Goal: Information Seeking & Learning: Find specific fact

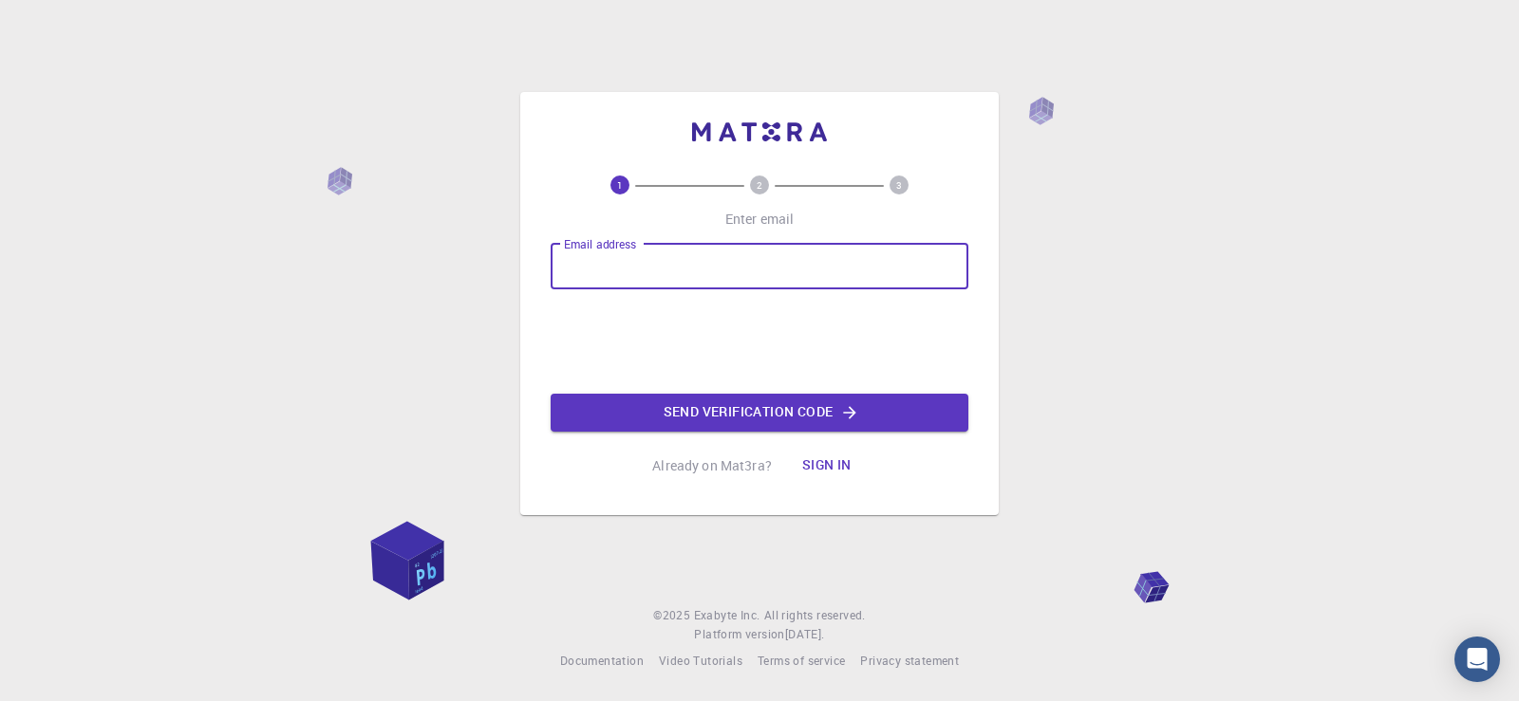
click at [694, 269] on input "Email address" at bounding box center [760, 267] width 418 height 46
type input "[EMAIL_ADDRESS][DOMAIN_NAME]"
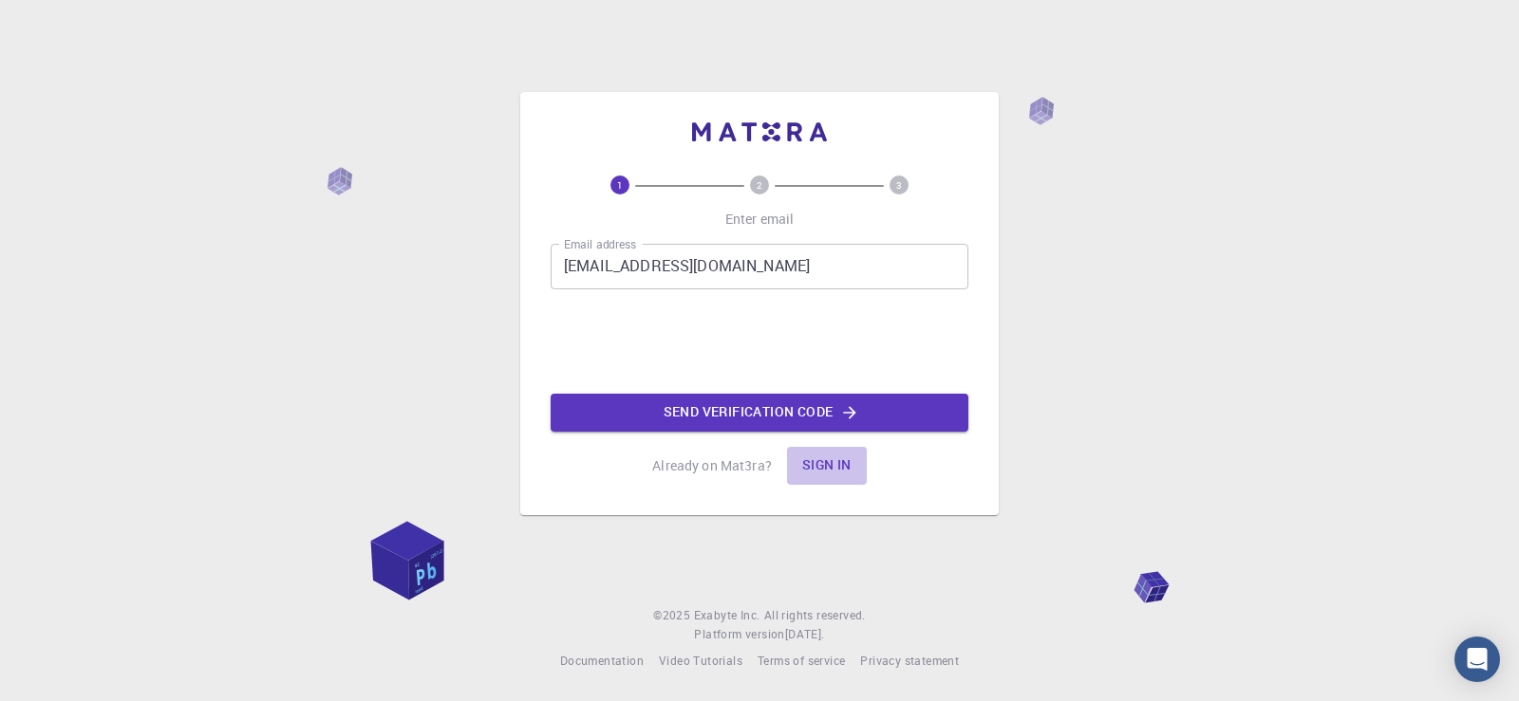
click at [839, 458] on button "Sign in" at bounding box center [827, 466] width 80 height 38
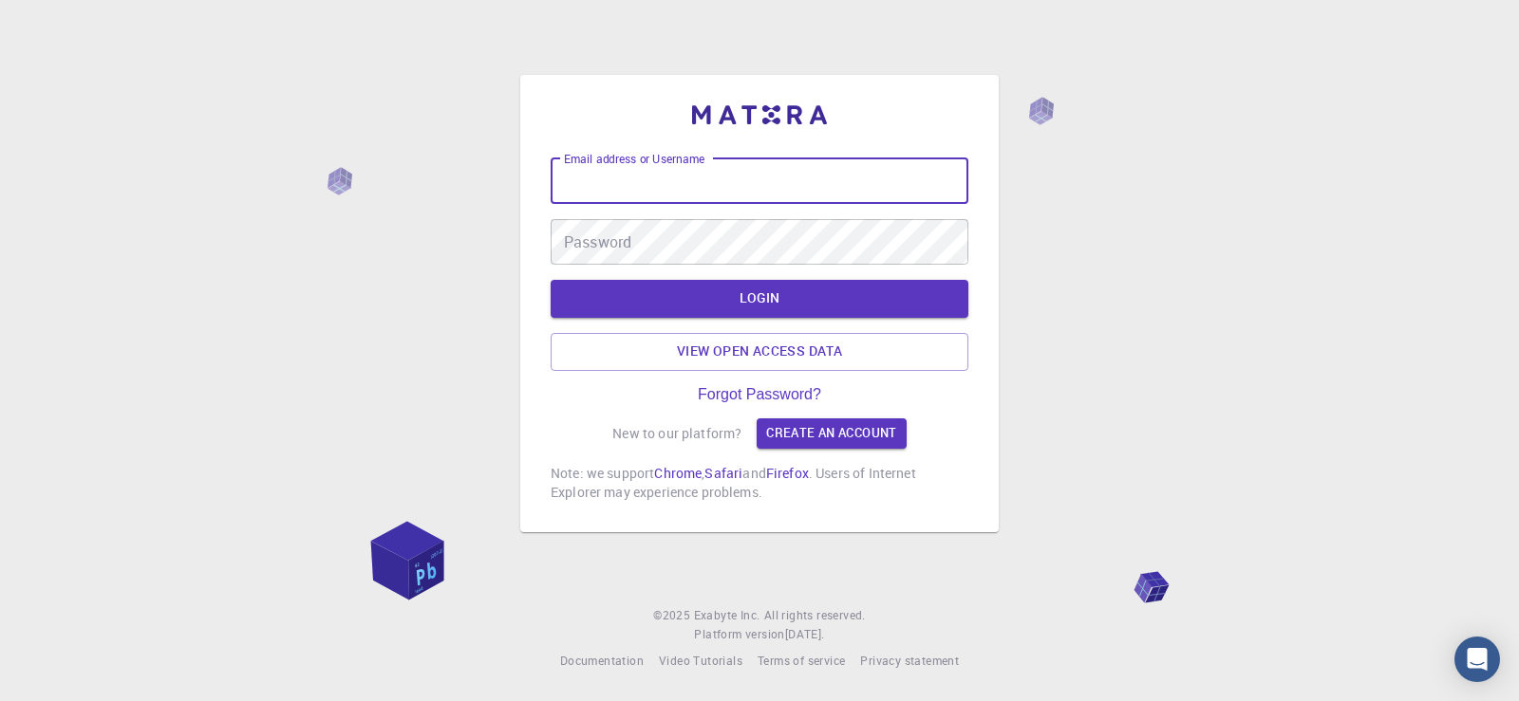
click at [749, 192] on input "Email address or Username" at bounding box center [760, 182] width 418 height 46
click at [678, 181] on input "Email address or Username" at bounding box center [760, 182] width 418 height 46
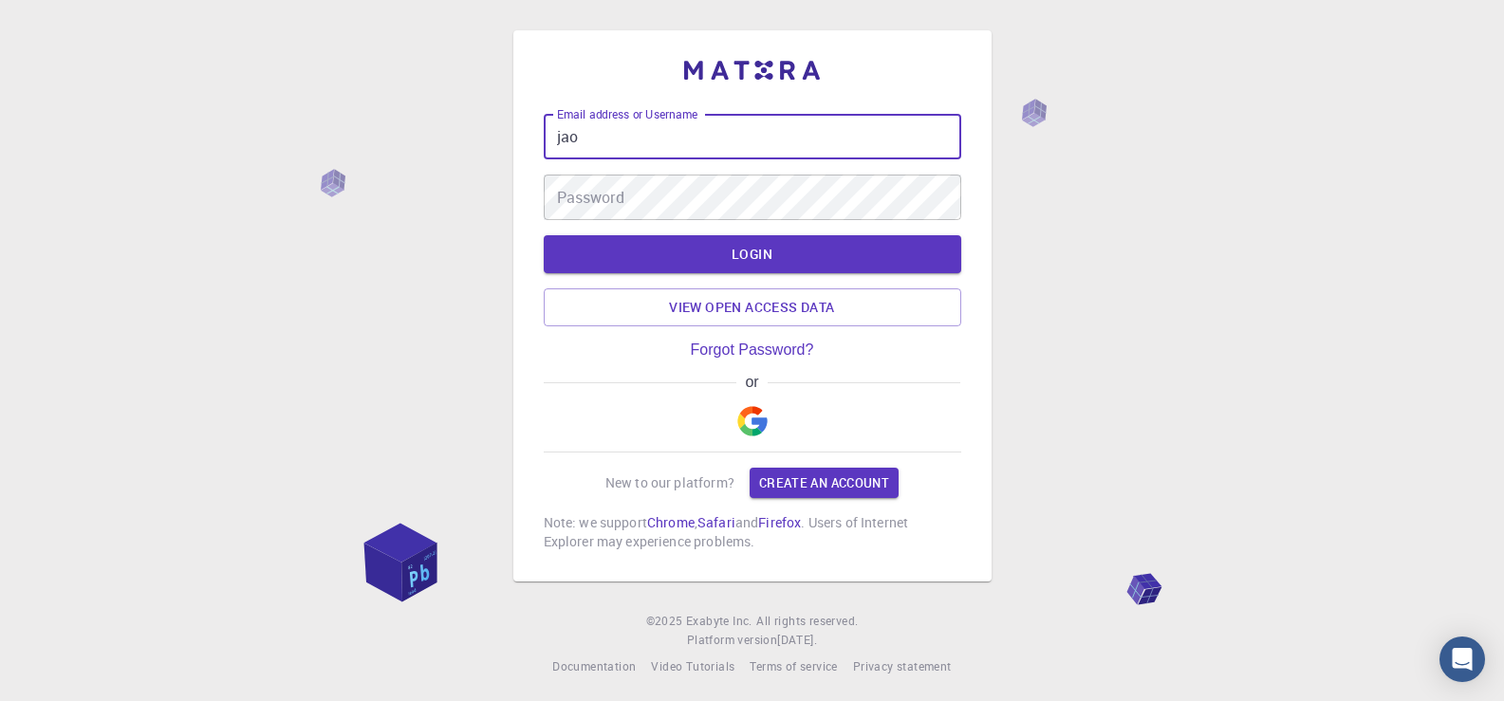
type input "jao"
click at [750, 421] on img "button" at bounding box center [753, 421] width 30 height 30
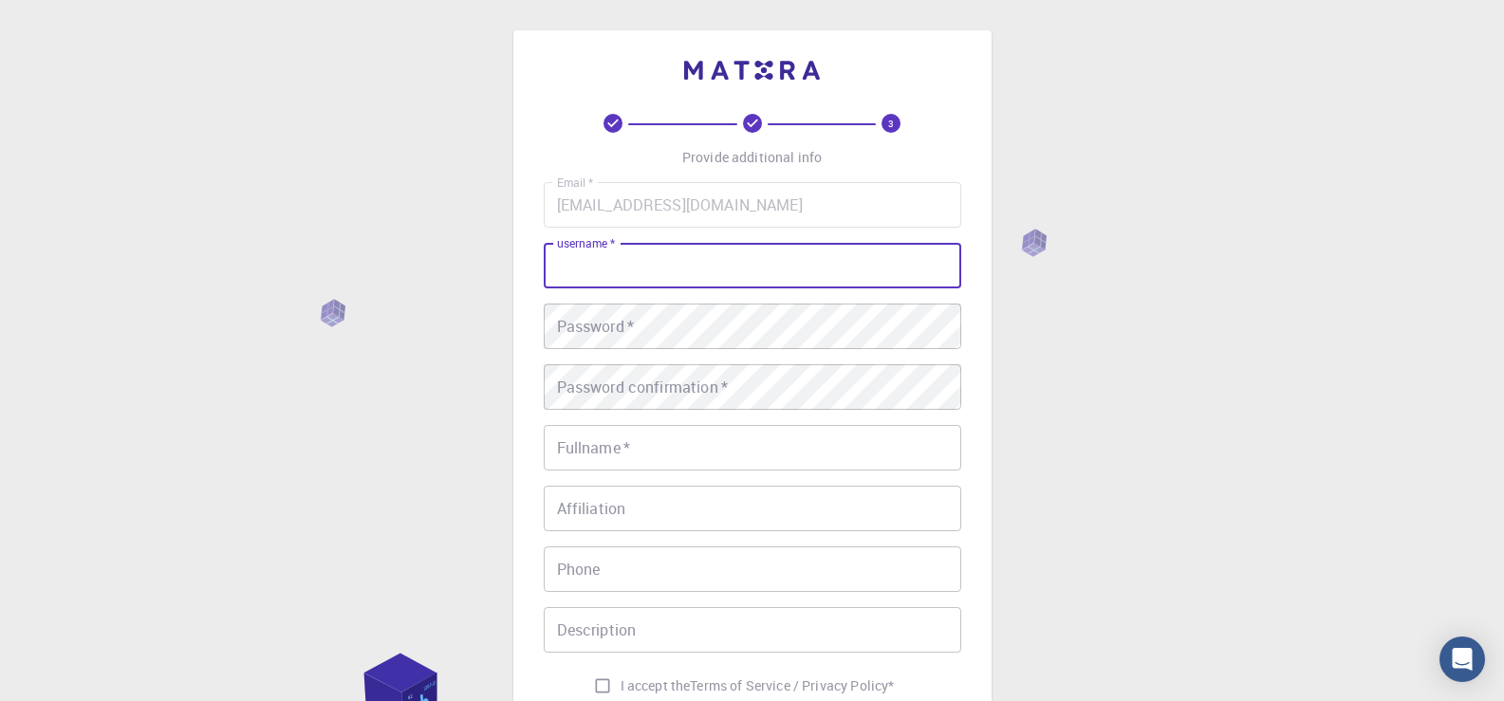
click at [612, 259] on input "username   *" at bounding box center [753, 266] width 418 height 46
type input "[EMAIL_ADDRESS][DOMAIN_NAME]"
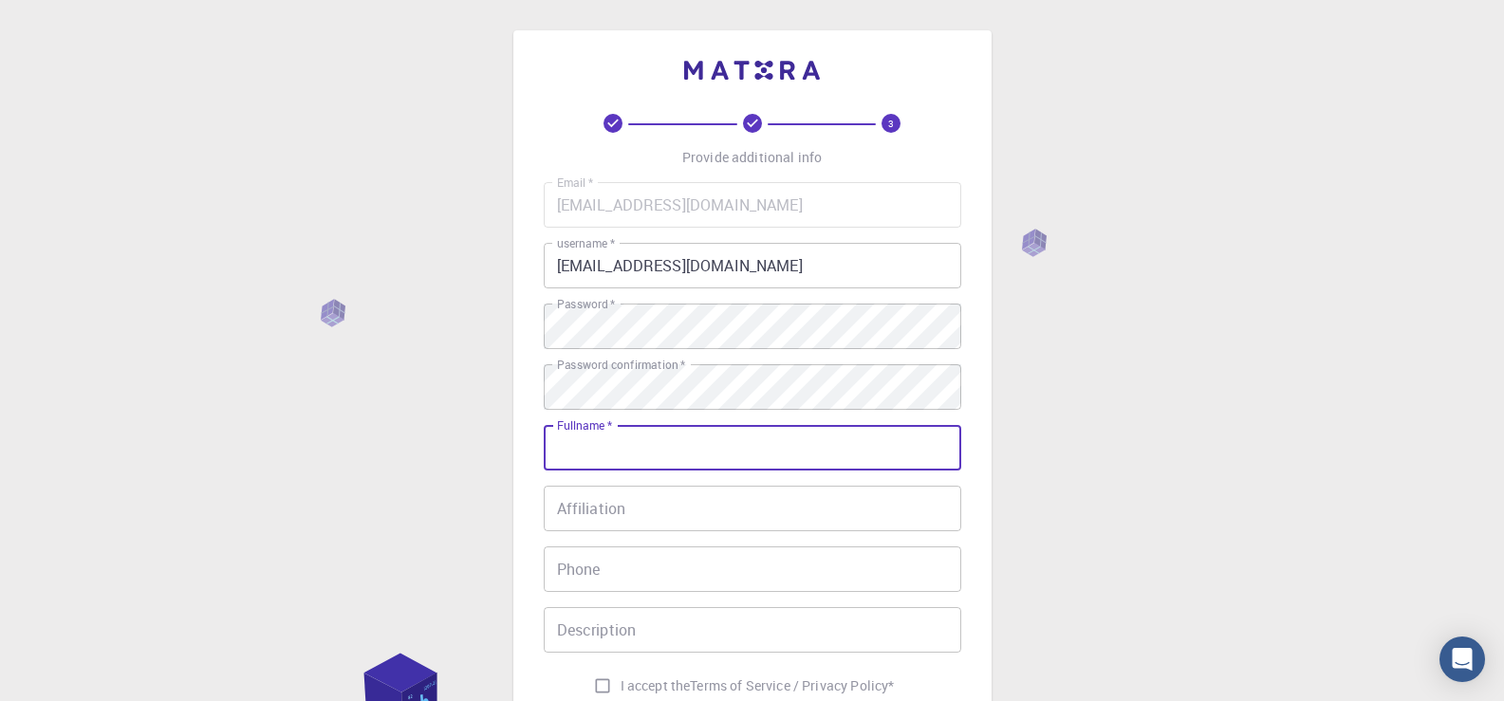
click at [709, 456] on input "Fullname   *" at bounding box center [753, 448] width 418 height 46
type input "[PERSON_NAME]"
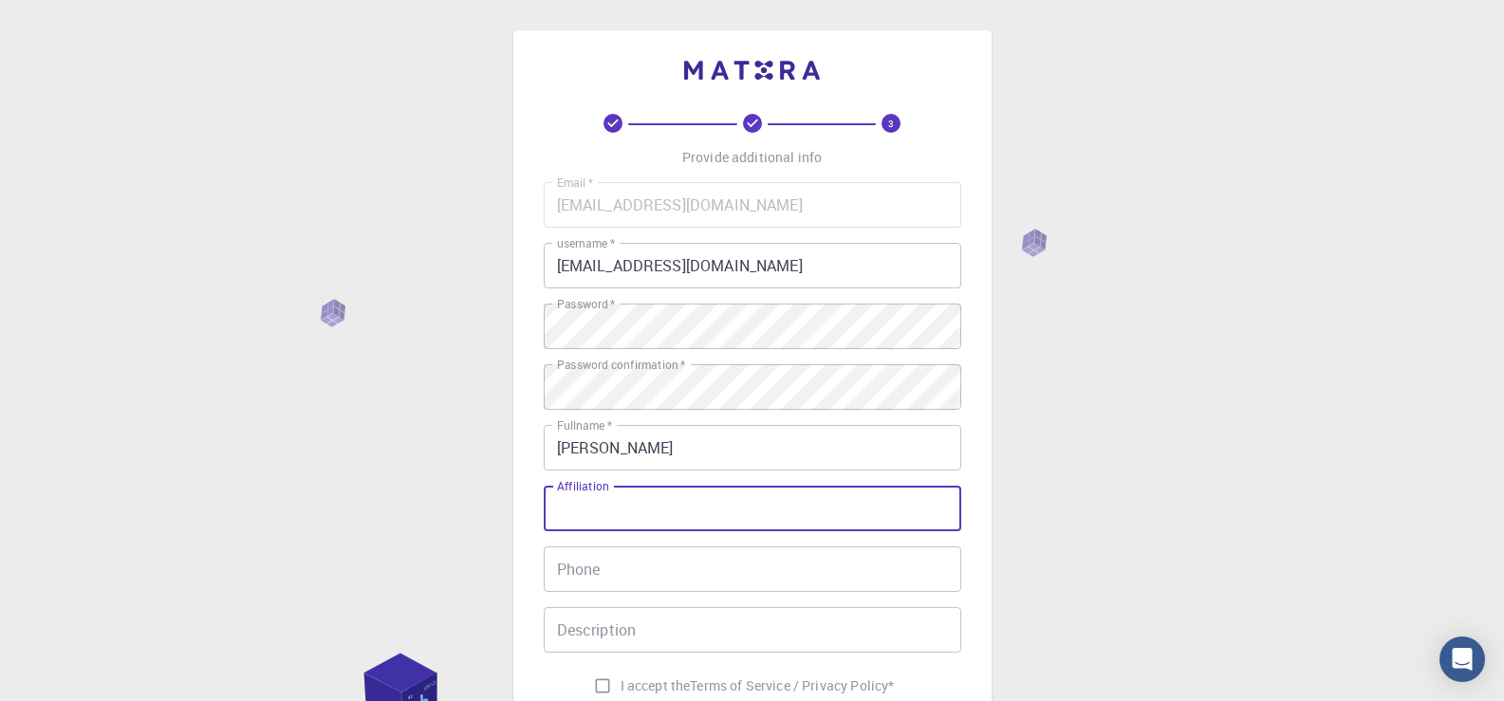
click at [701, 514] on input "Affiliation" at bounding box center [753, 509] width 418 height 46
type input "normal"
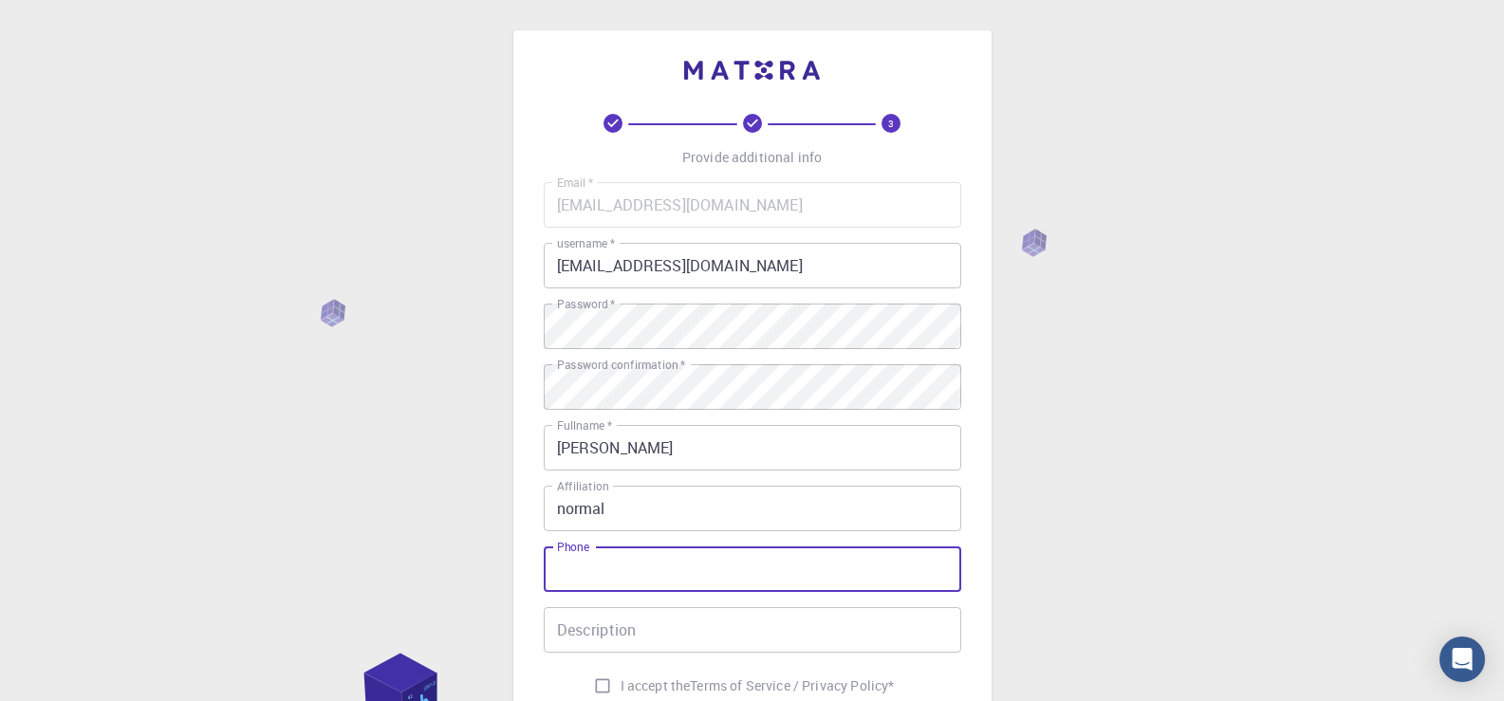
click at [663, 558] on input "Phone" at bounding box center [753, 570] width 418 height 46
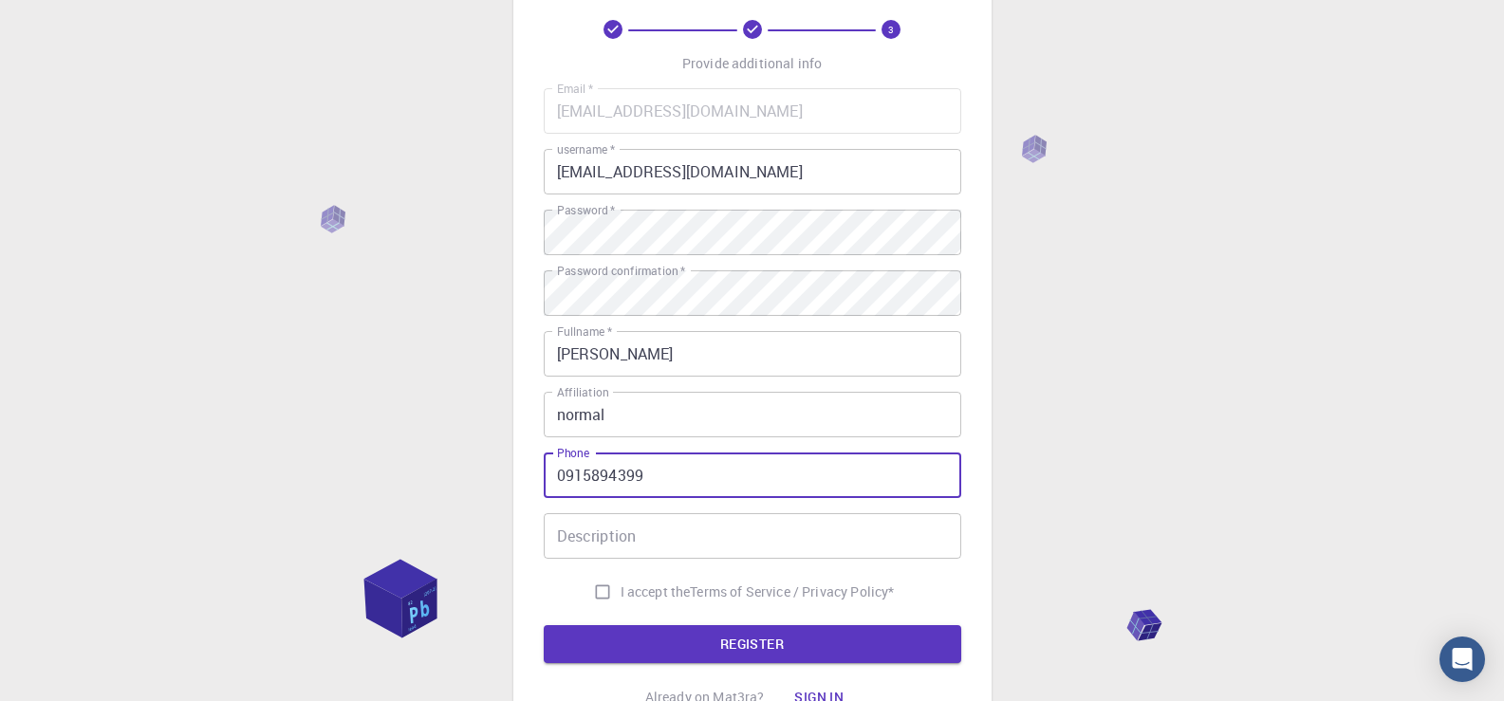
scroll to position [95, 0]
type input "0915894399"
click at [663, 540] on input "Description" at bounding box center [753, 536] width 418 height 46
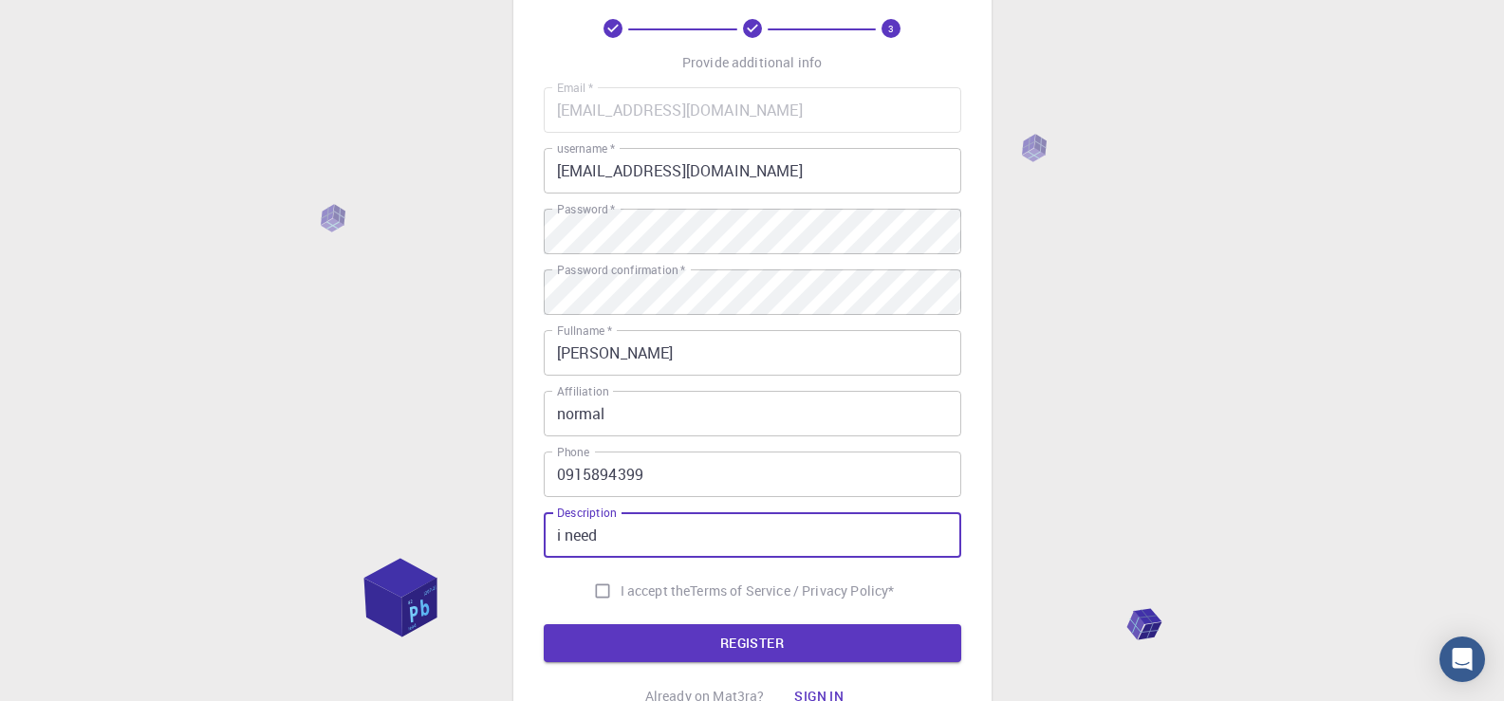
type input "i need"
click at [600, 587] on input "I accept the Terms of Service / Privacy Policy *" at bounding box center [603, 591] width 36 height 36
checkbox input "true"
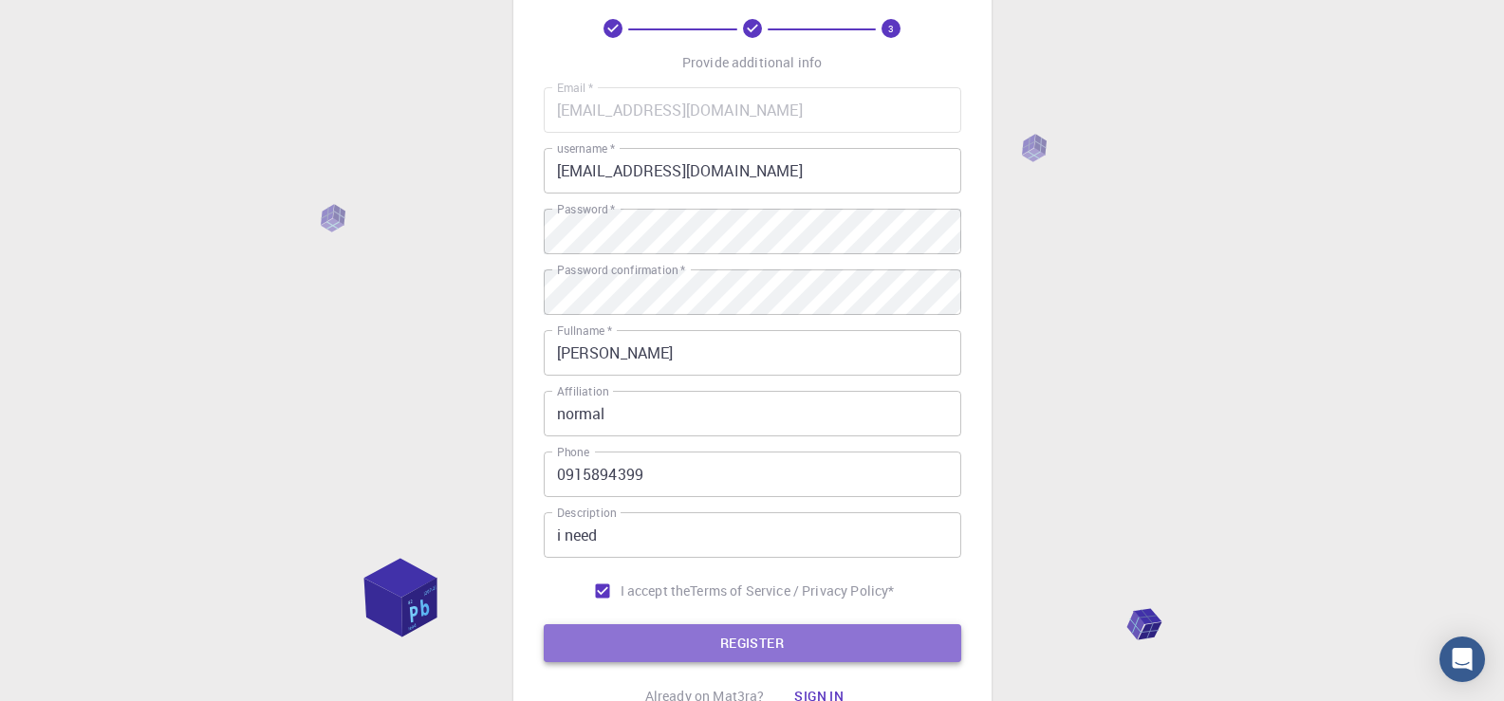
click at [684, 637] on button "REGISTER" at bounding box center [753, 644] width 418 height 38
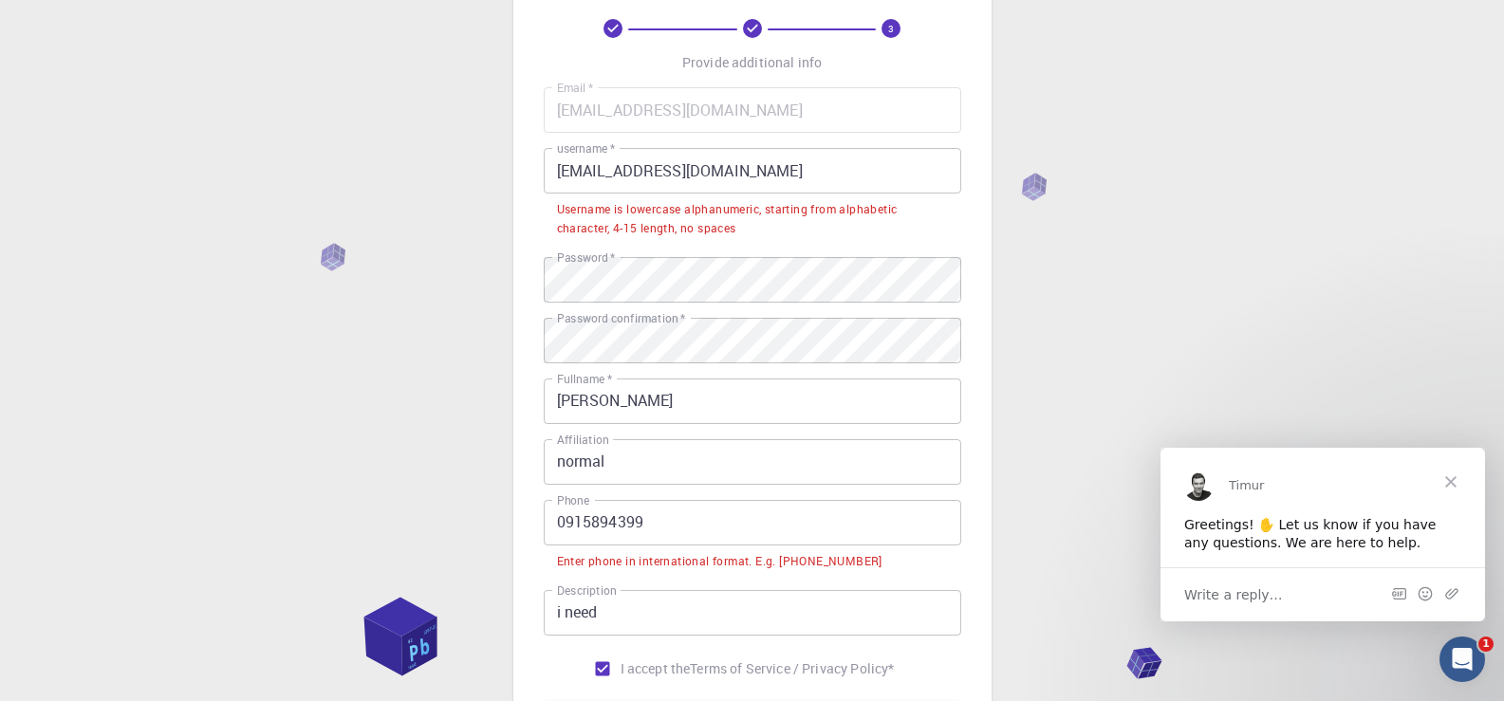
scroll to position [190, 0]
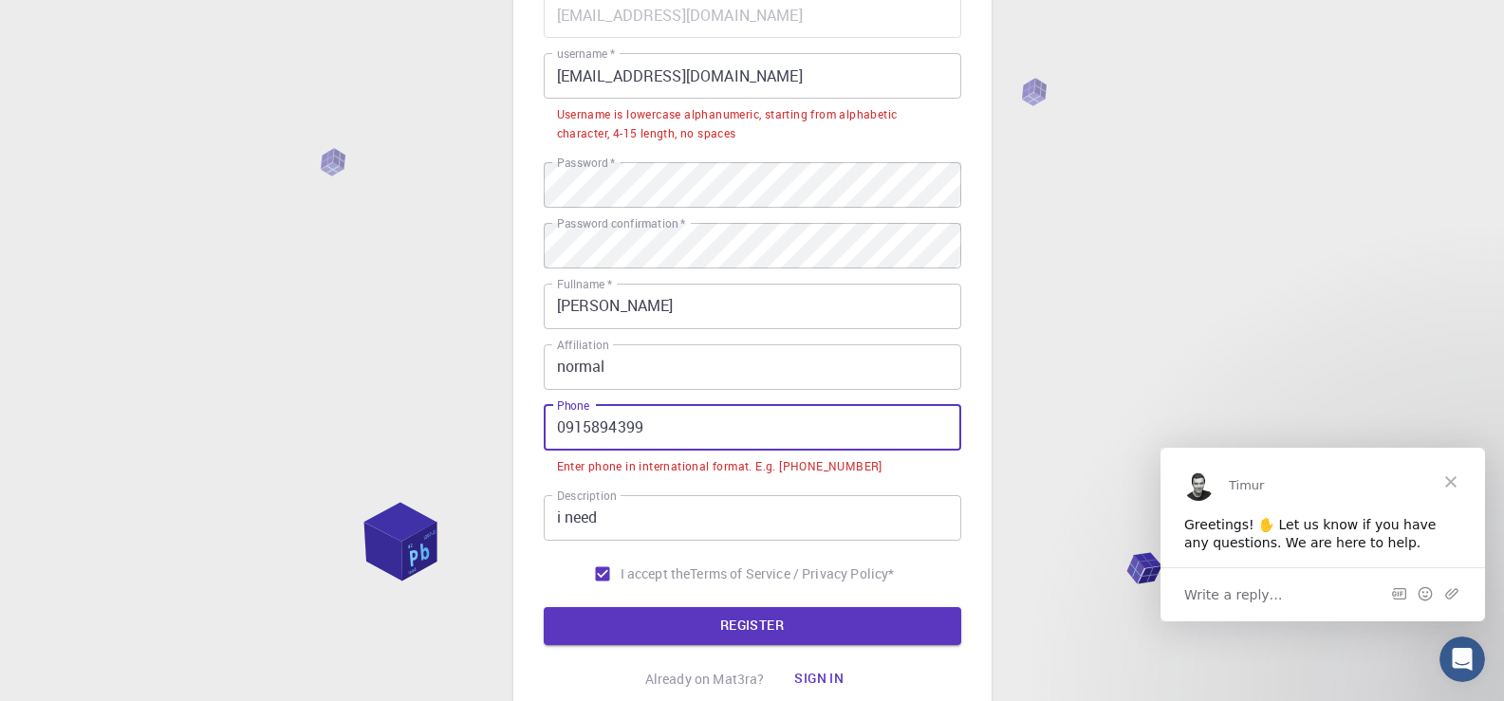
click at [568, 427] on input "0915894399" at bounding box center [753, 428] width 418 height 46
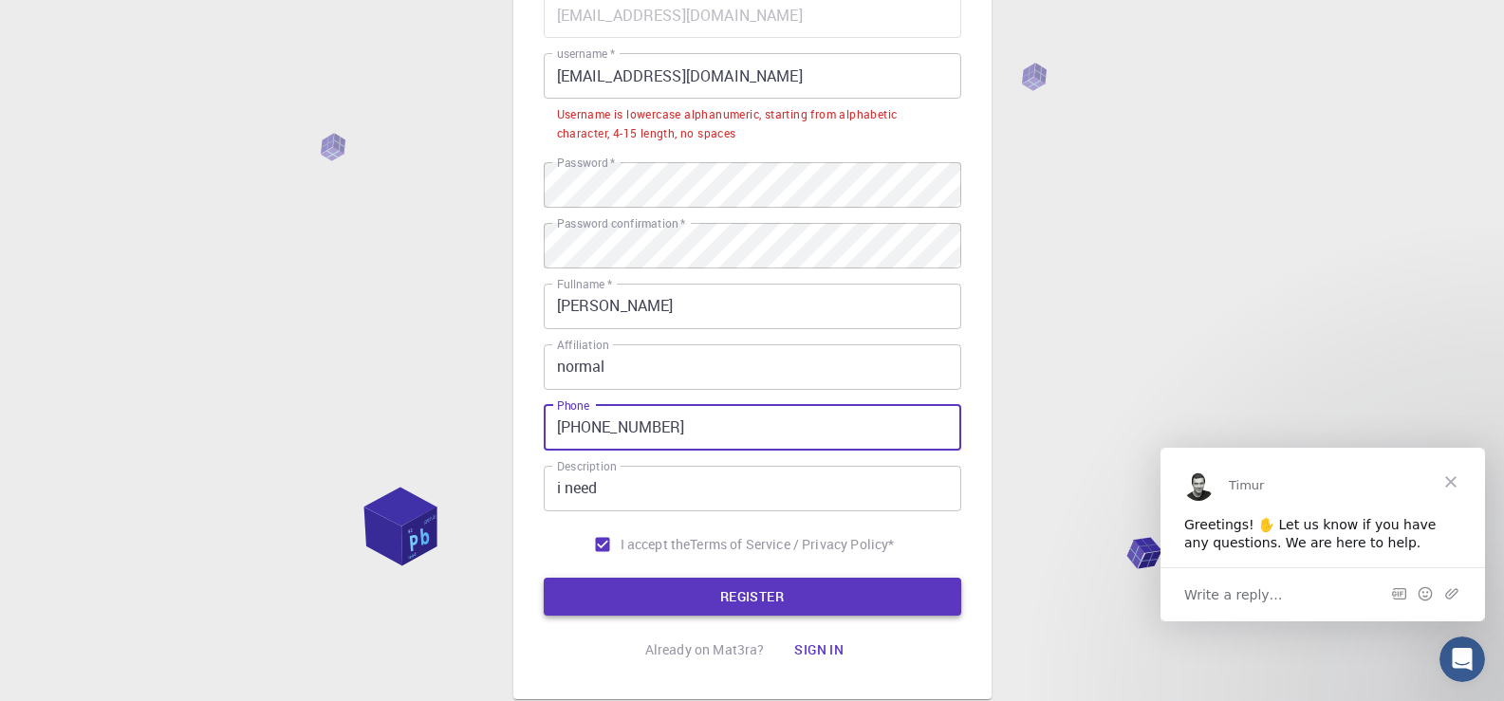
type input "[PHONE_NUMBER]"
click at [668, 583] on button "REGISTER" at bounding box center [753, 597] width 418 height 38
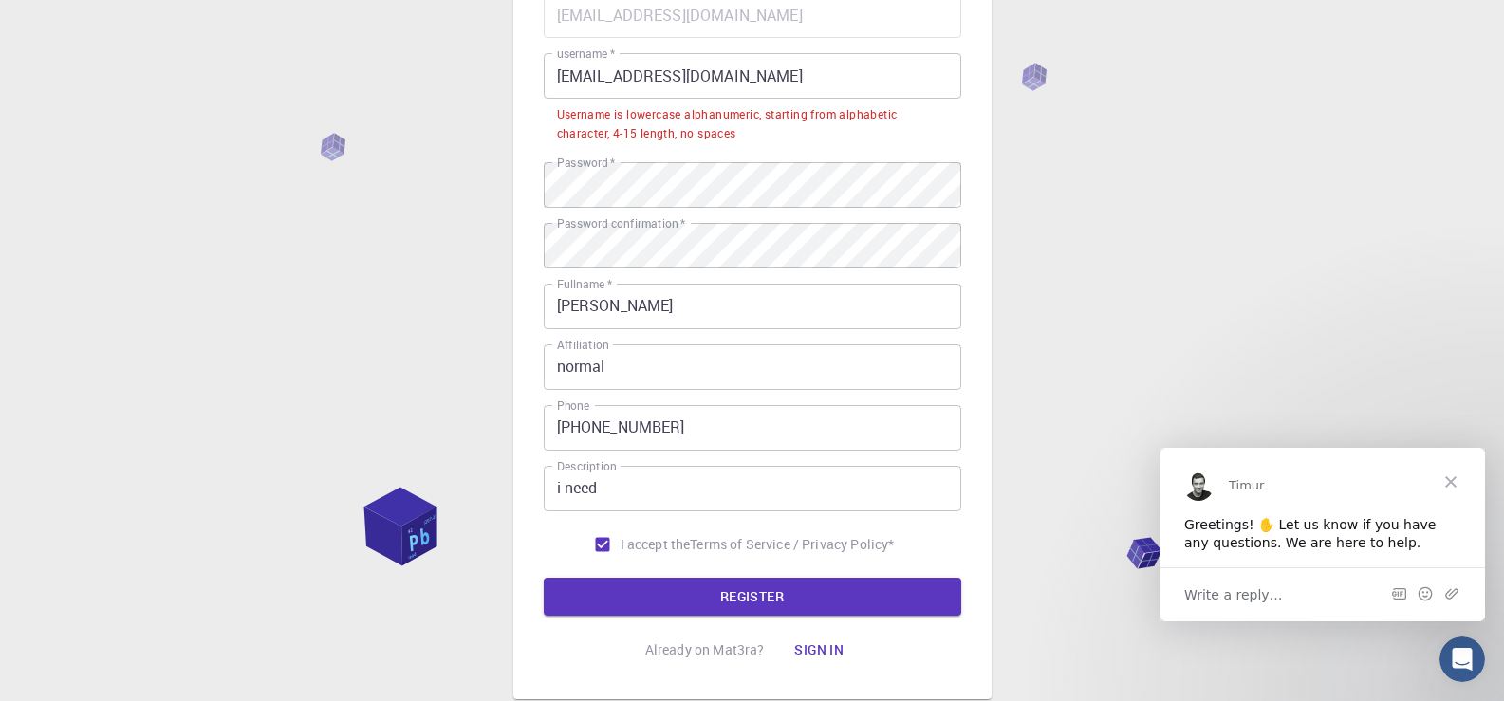
scroll to position [95, 0]
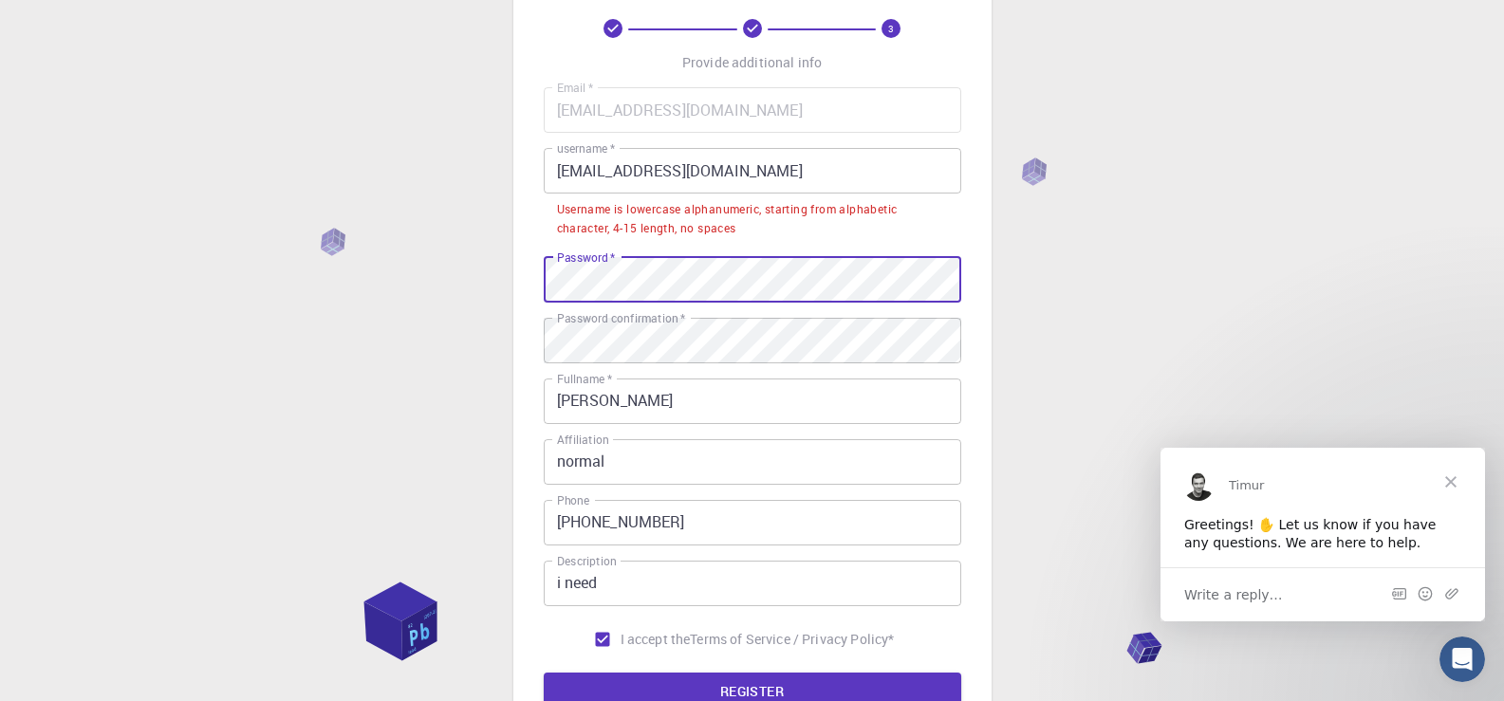
click at [532, 286] on div "3 Provide additional info Email   * [EMAIL_ADDRESS][DOMAIN_NAME] Email   * user…" at bounding box center [753, 364] width 478 height 859
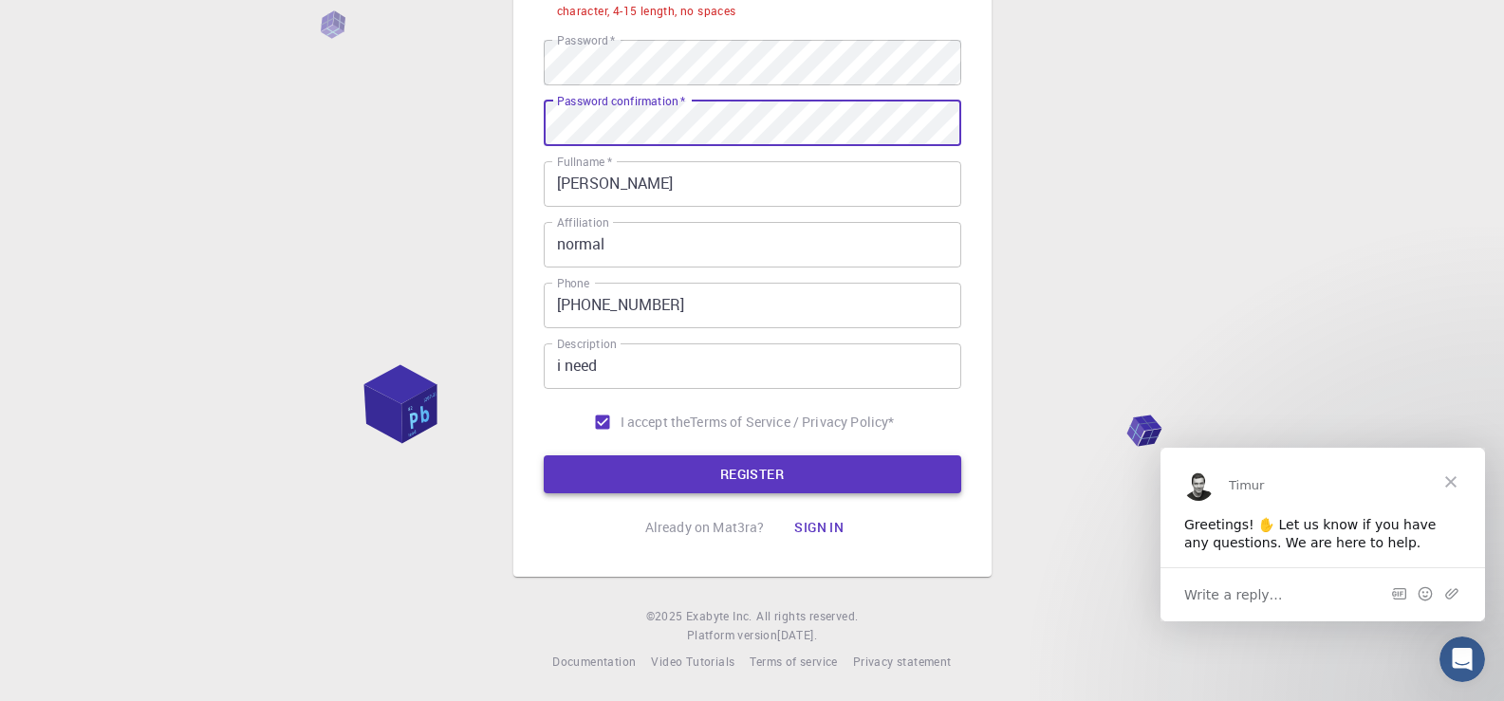
scroll to position [313, 0]
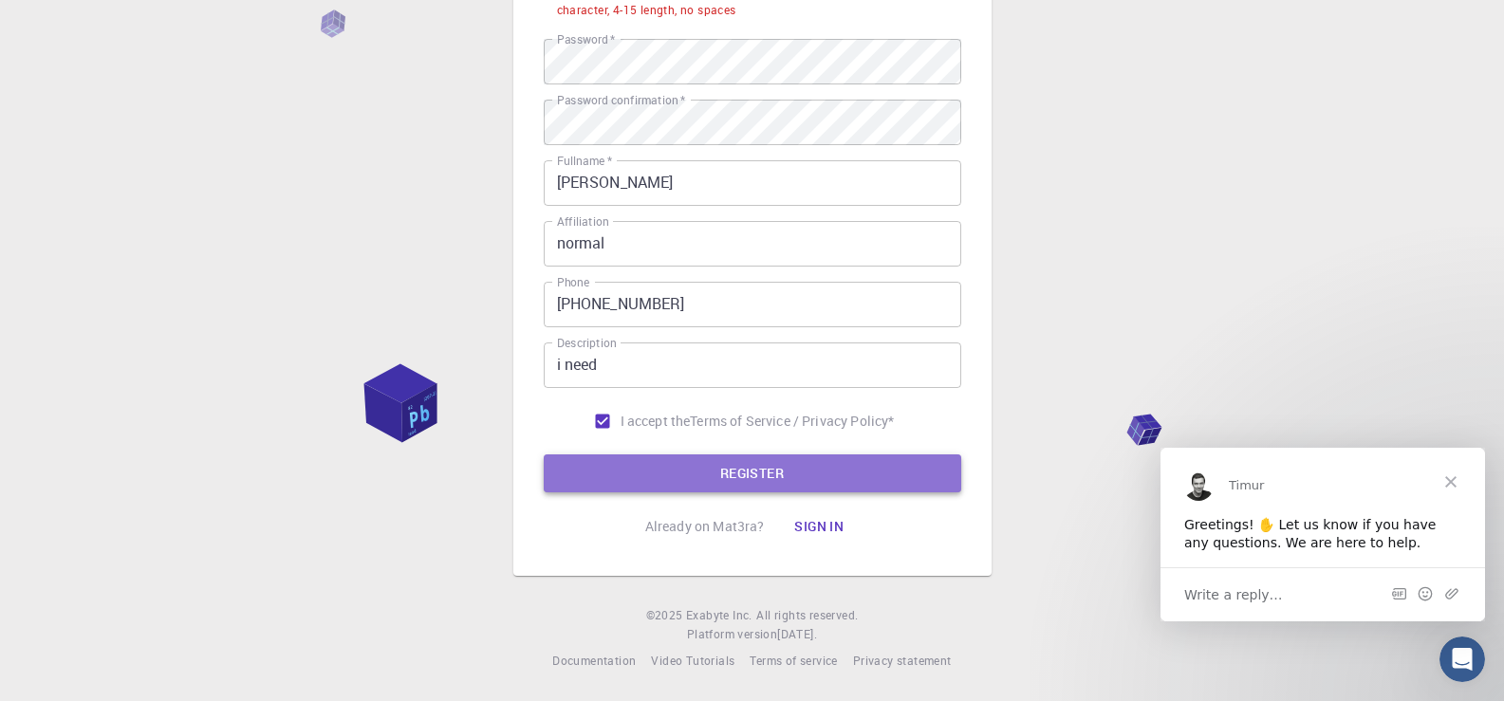
click at [769, 467] on button "REGISTER" at bounding box center [753, 474] width 418 height 38
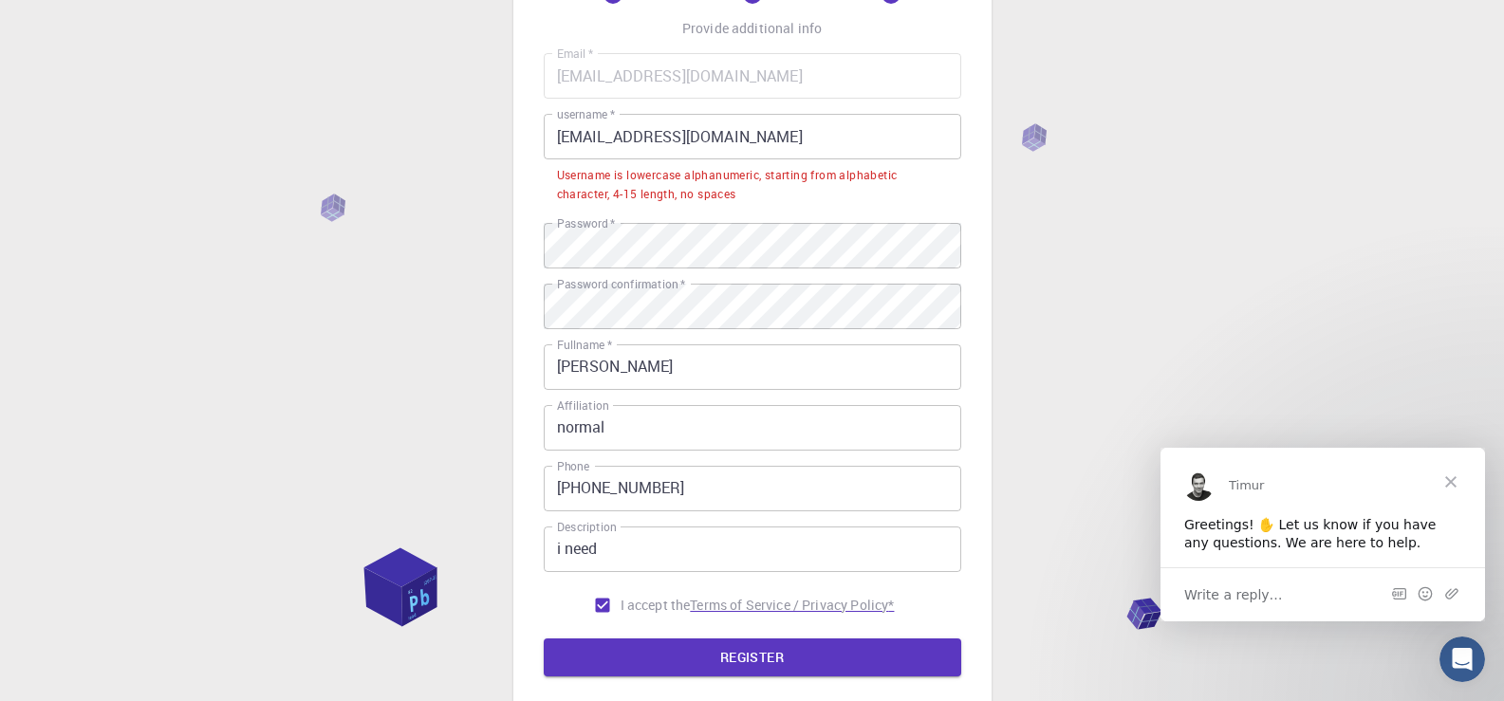
scroll to position [123, 0]
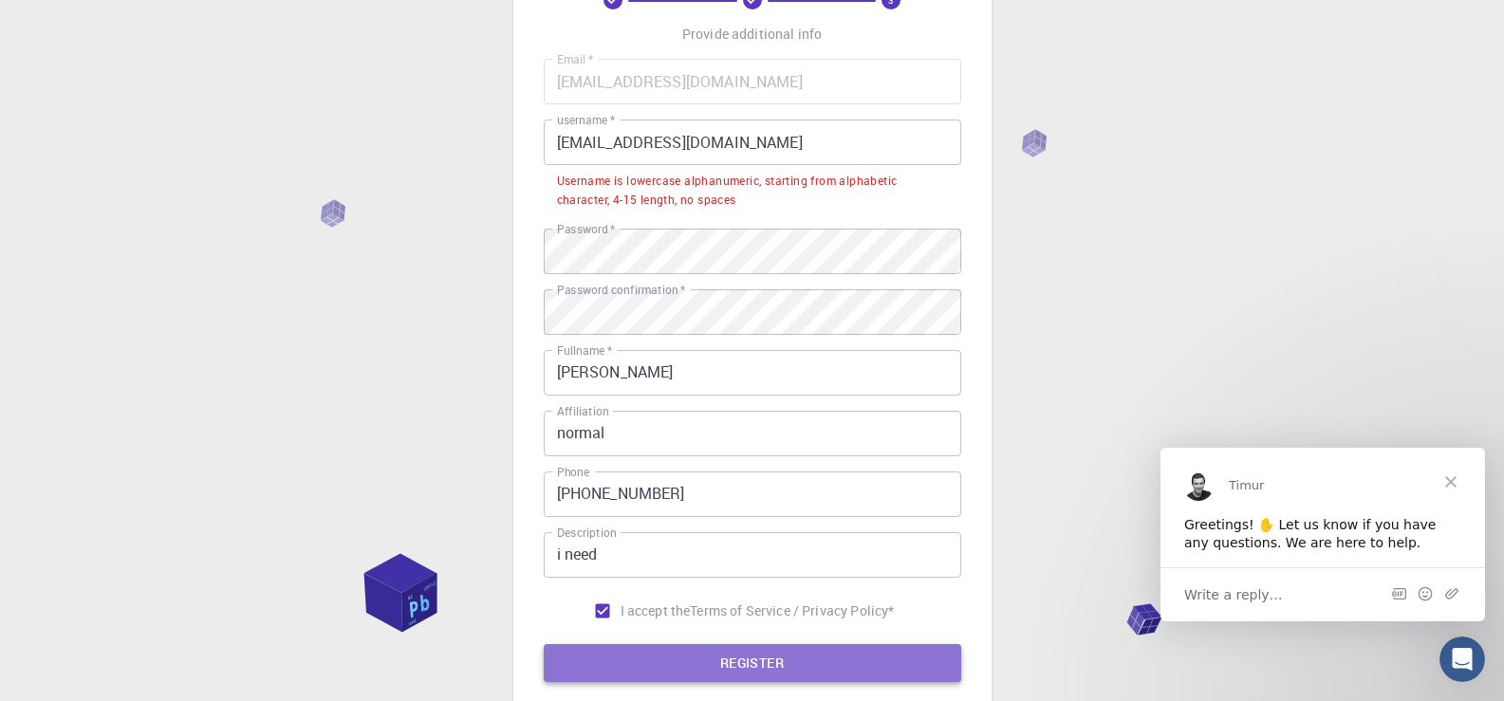
click at [665, 658] on button "REGISTER" at bounding box center [753, 664] width 418 height 38
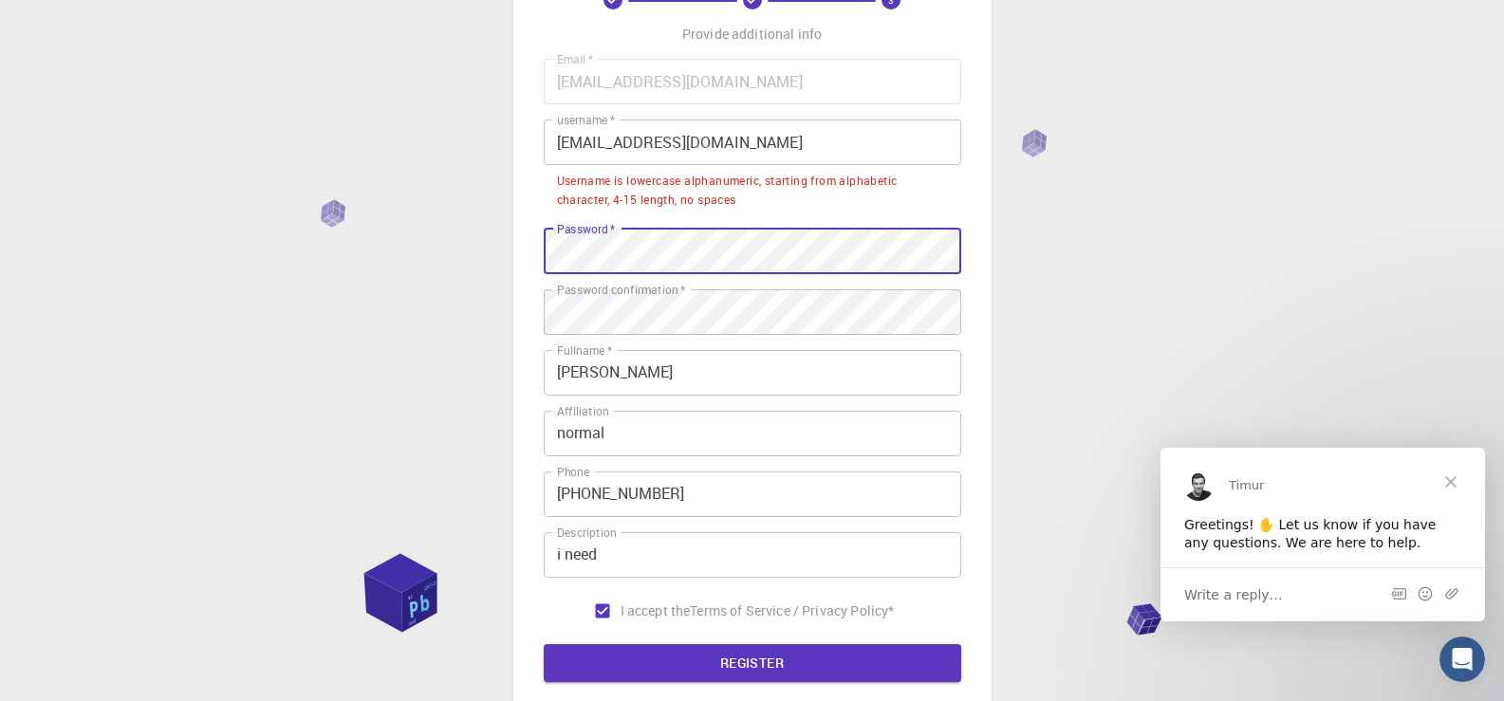
click at [520, 245] on div "3 Provide additional info Email   * [EMAIL_ADDRESS][DOMAIN_NAME] Email   * user…" at bounding box center [753, 336] width 478 height 859
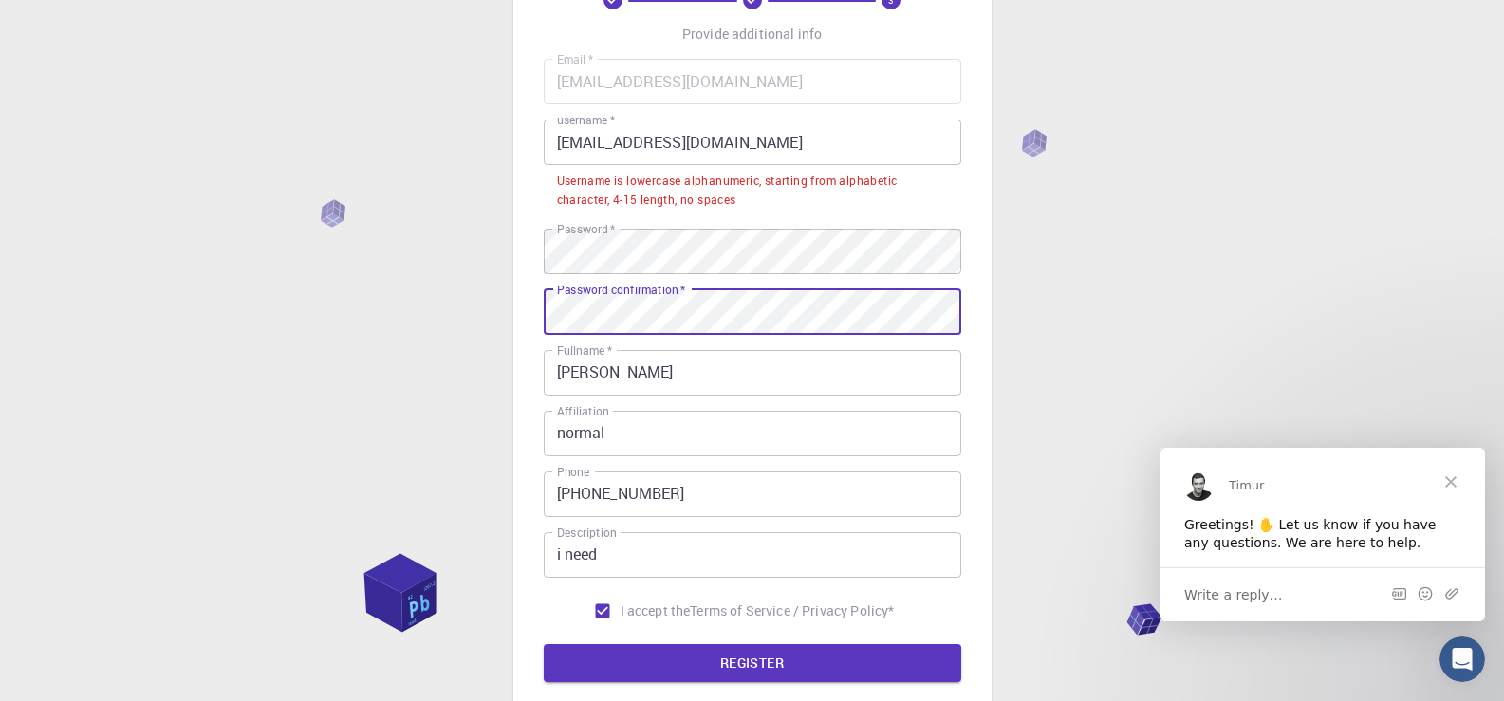
click at [527, 306] on div "3 Provide additional info Email   * [EMAIL_ADDRESS][DOMAIN_NAME] Email   * user…" at bounding box center [753, 336] width 478 height 859
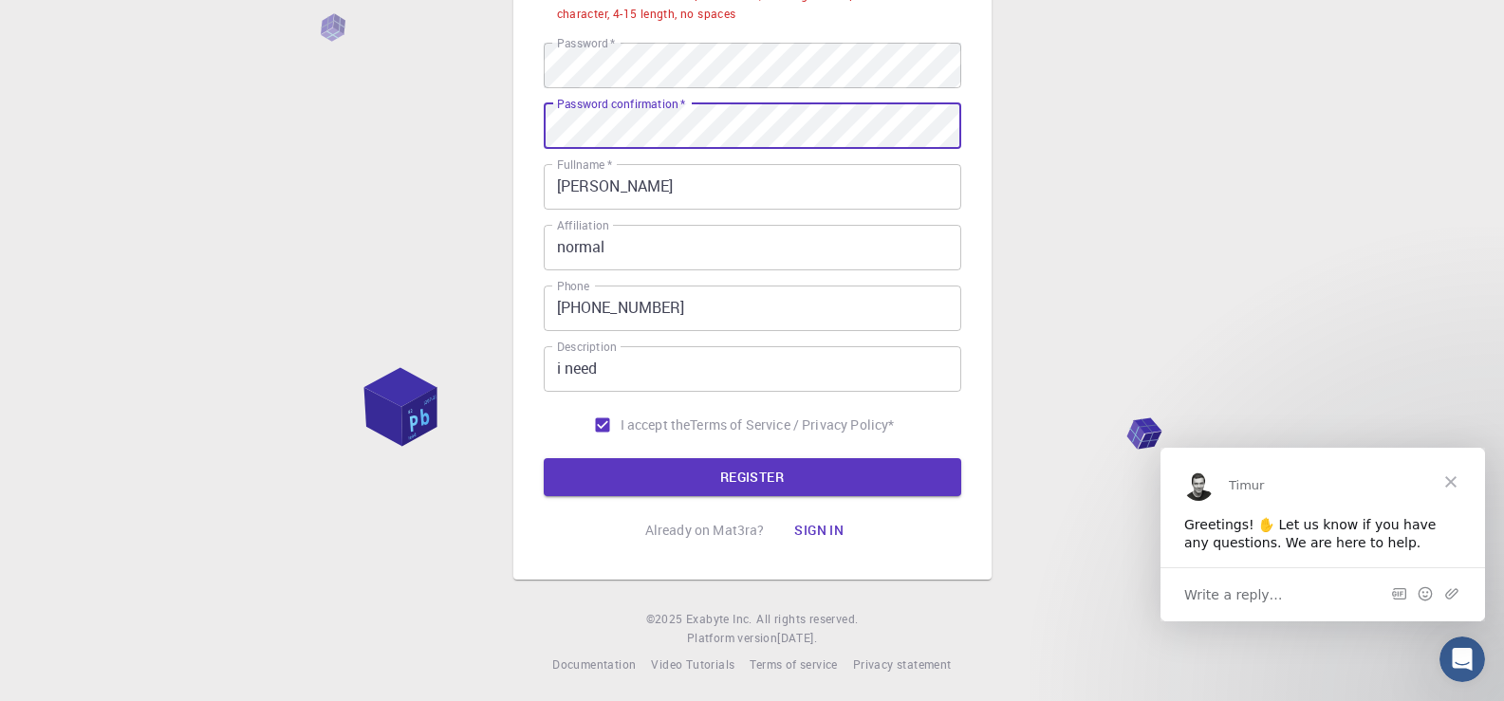
scroll to position [313, 0]
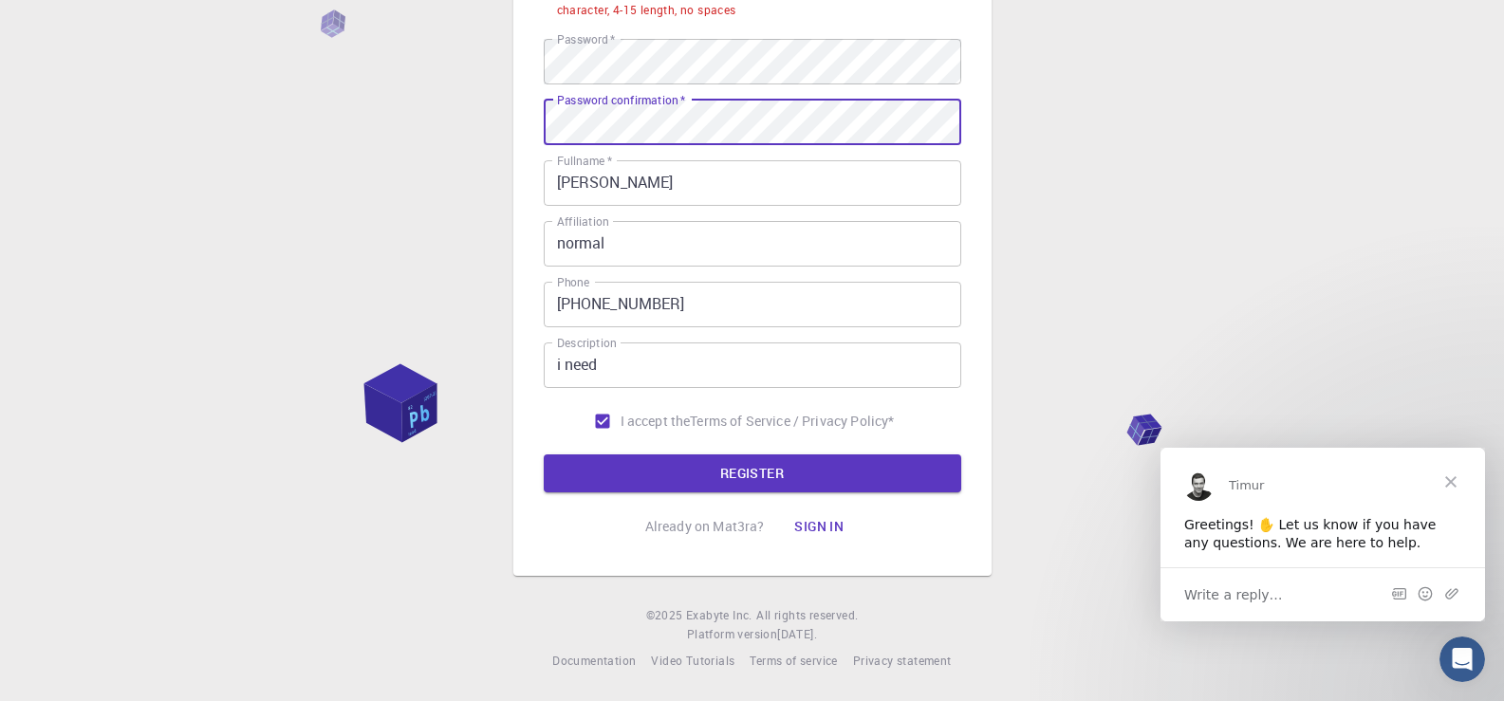
click at [799, 534] on button "Sign in" at bounding box center [819, 527] width 80 height 38
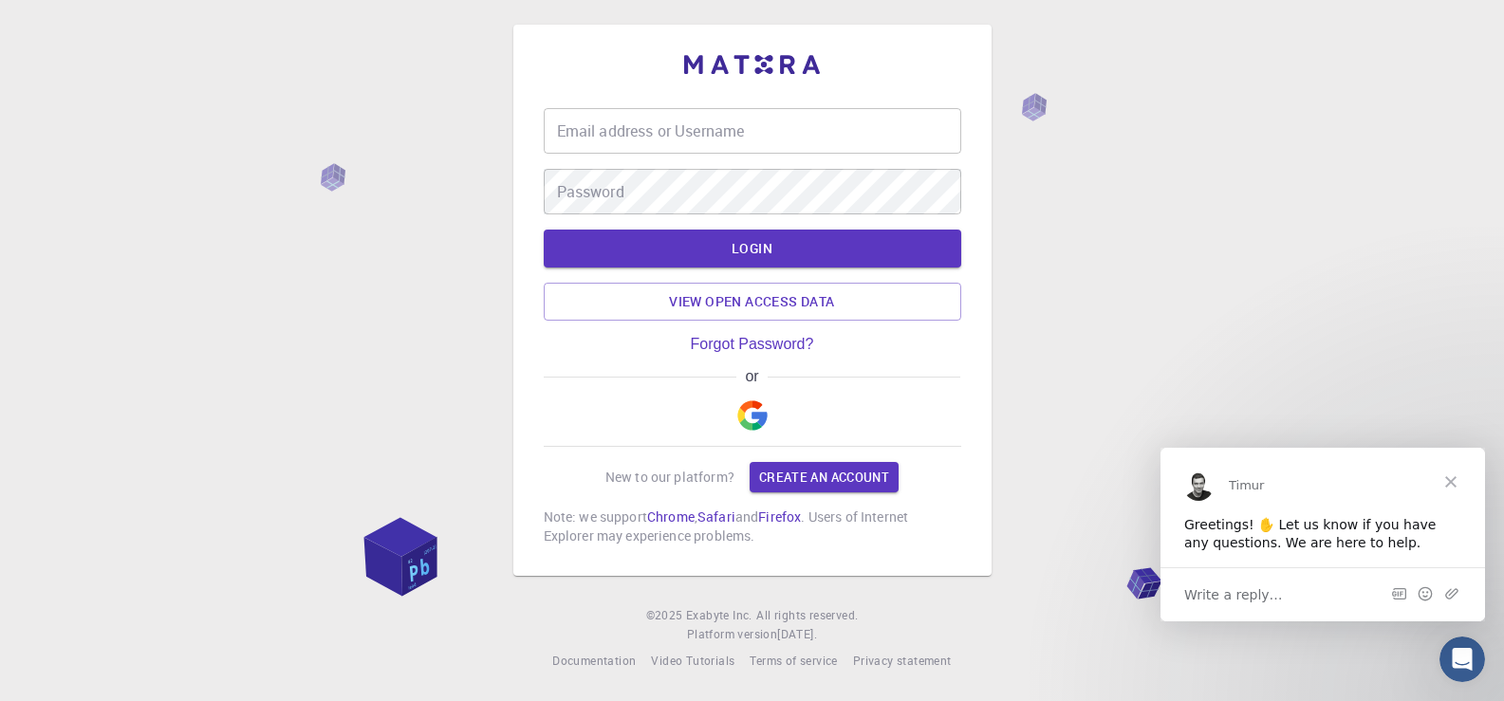
scroll to position [6, 0]
click at [827, 480] on link "Create an account" at bounding box center [824, 477] width 149 height 30
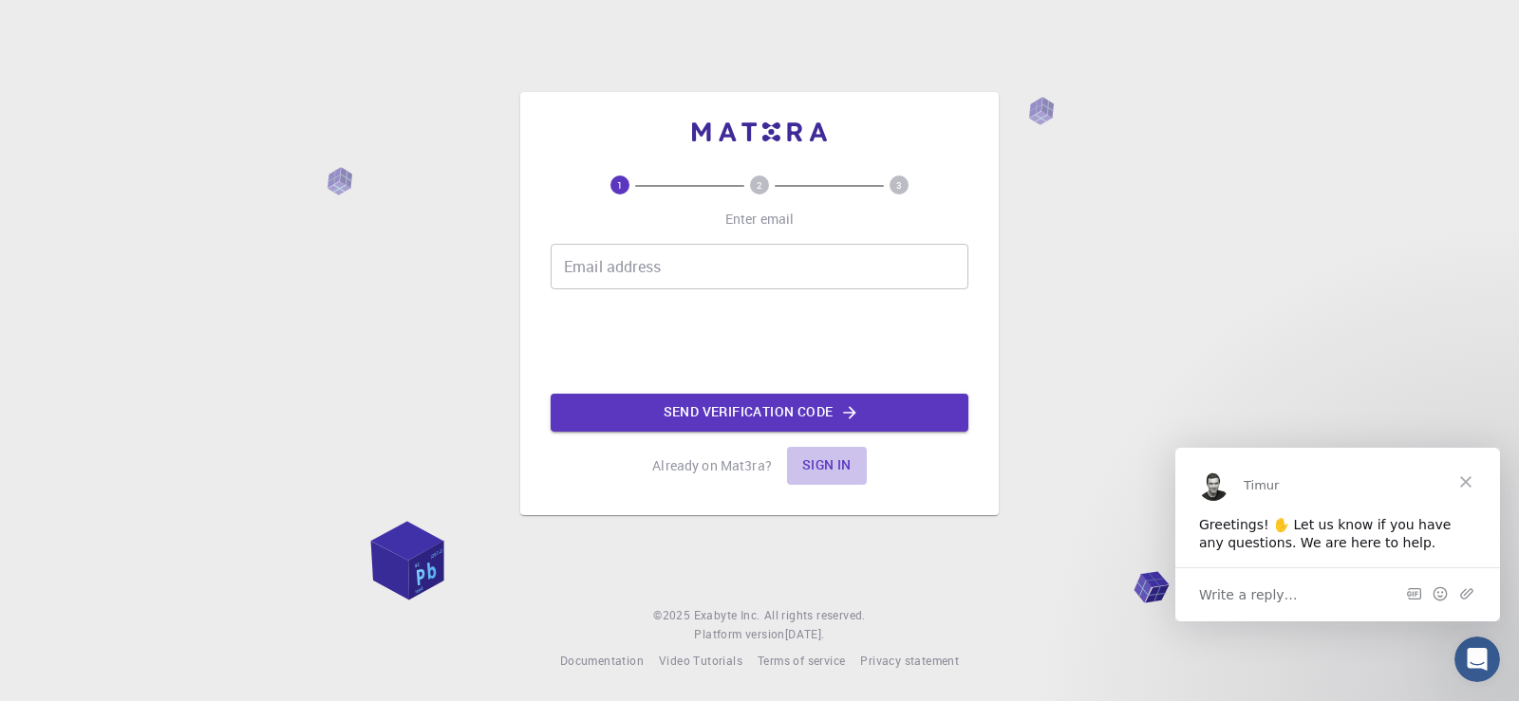
click at [834, 472] on button "Sign in" at bounding box center [827, 466] width 80 height 38
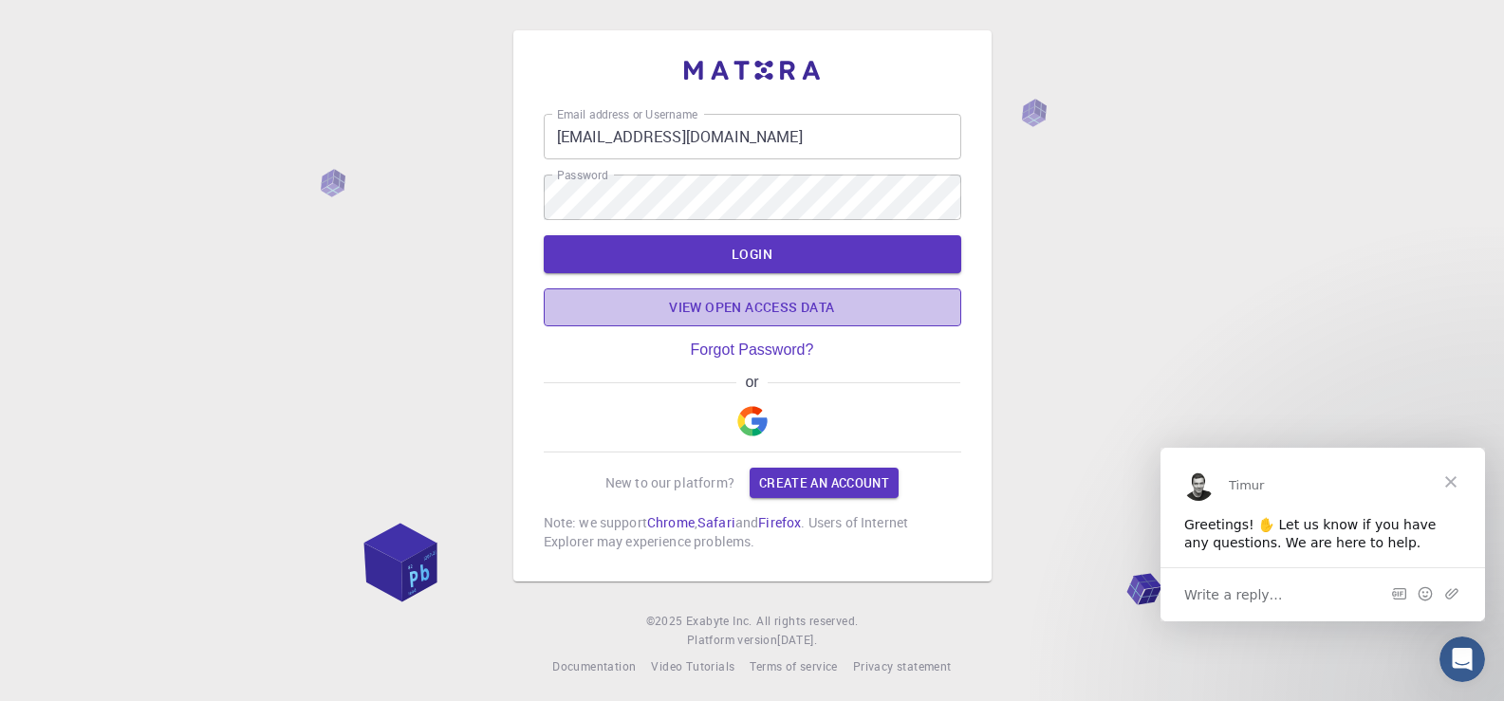
click at [776, 312] on link "View open access data" at bounding box center [753, 308] width 418 height 38
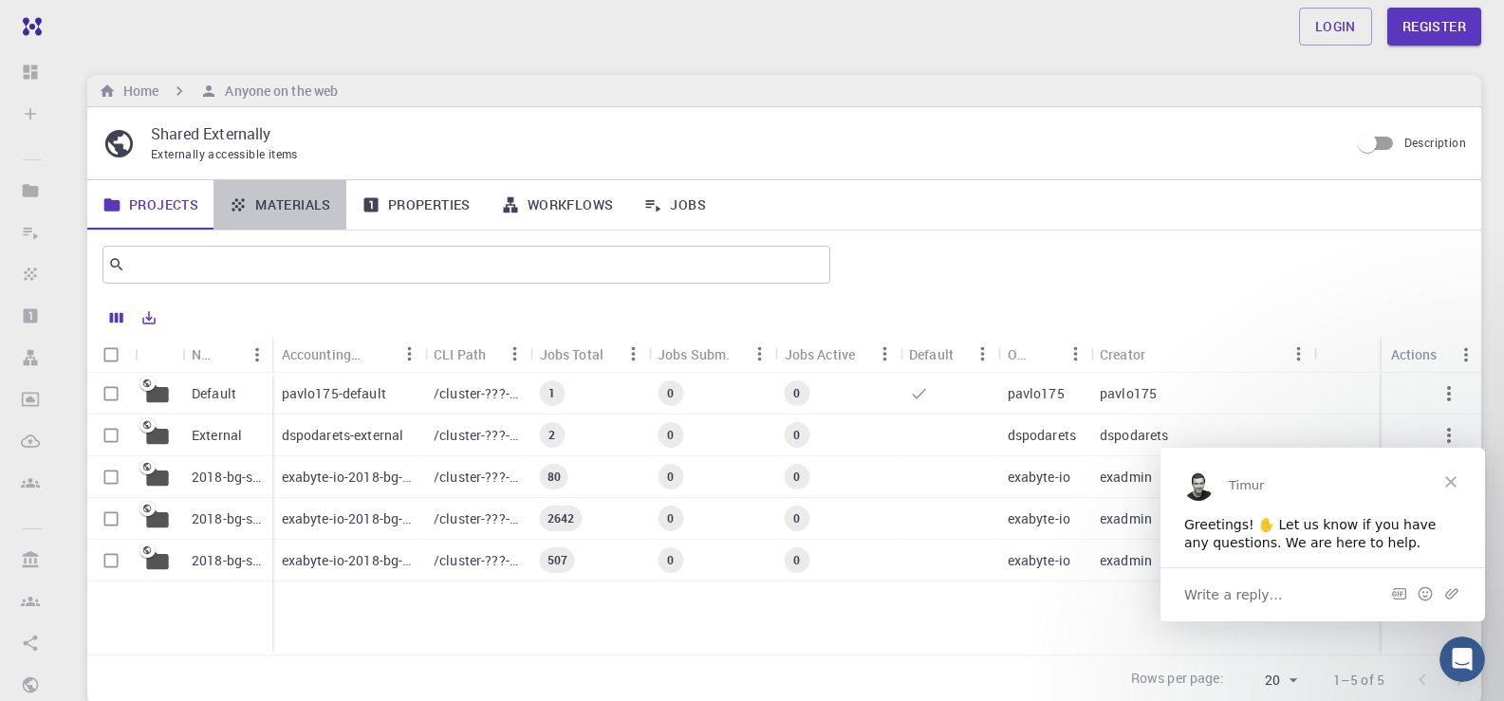
click at [307, 206] on link "Materials" at bounding box center [280, 204] width 133 height 49
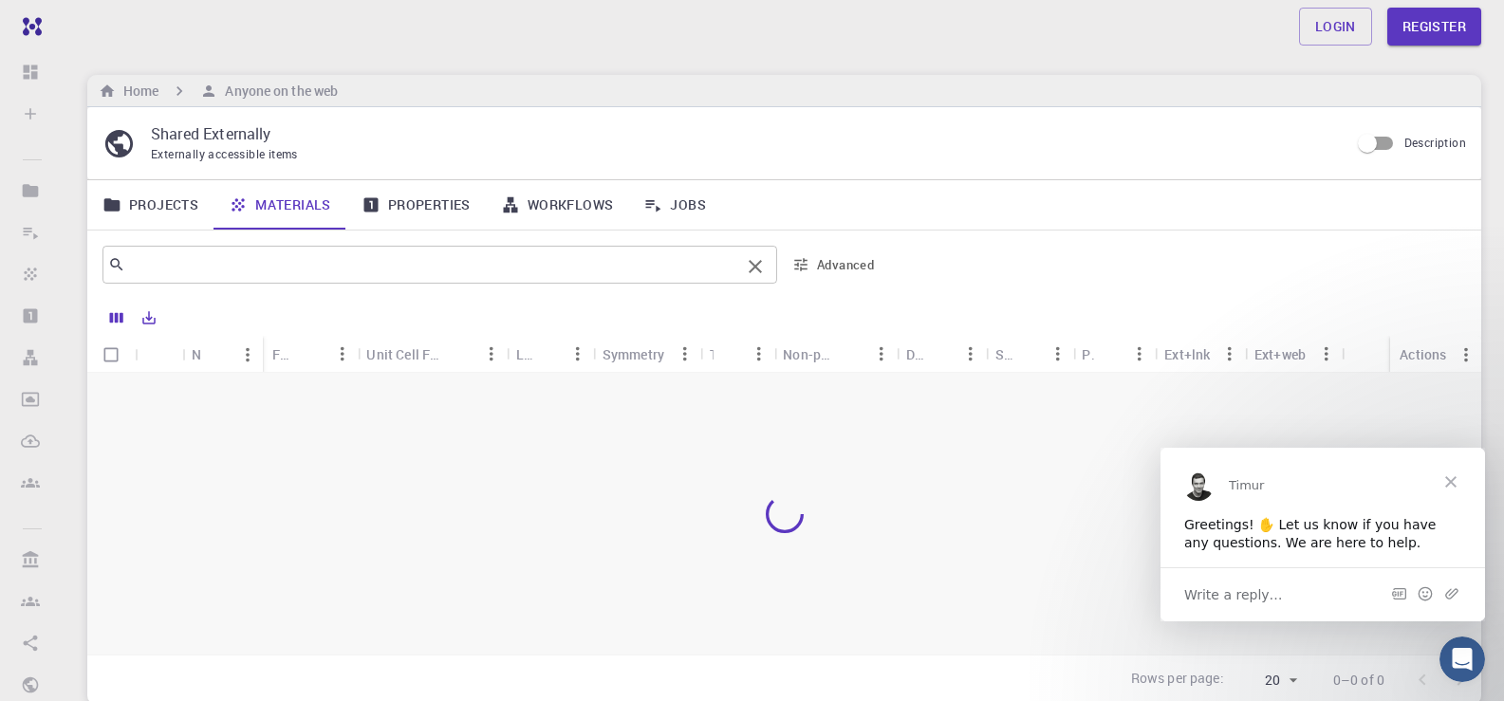
click at [477, 276] on input "text" at bounding box center [432, 265] width 615 height 27
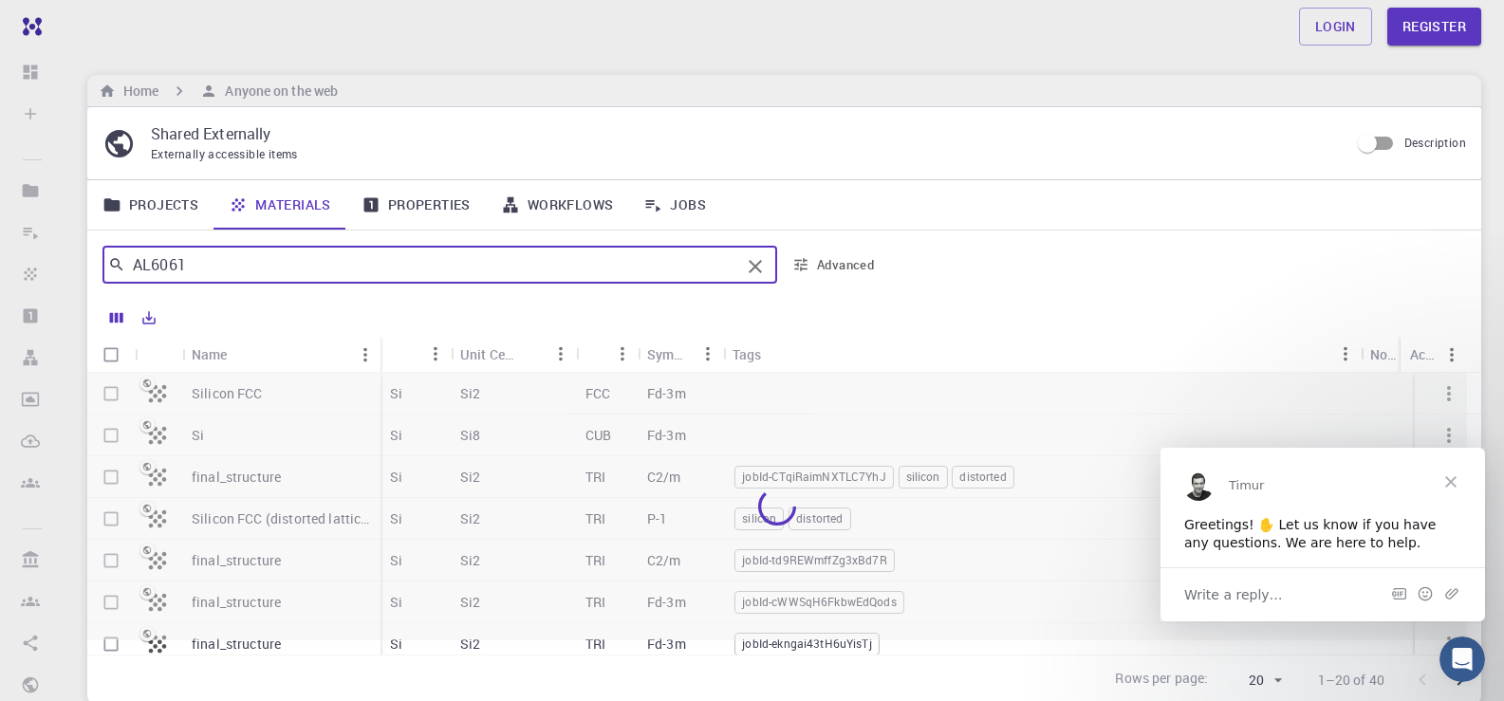
type input "AL6061"
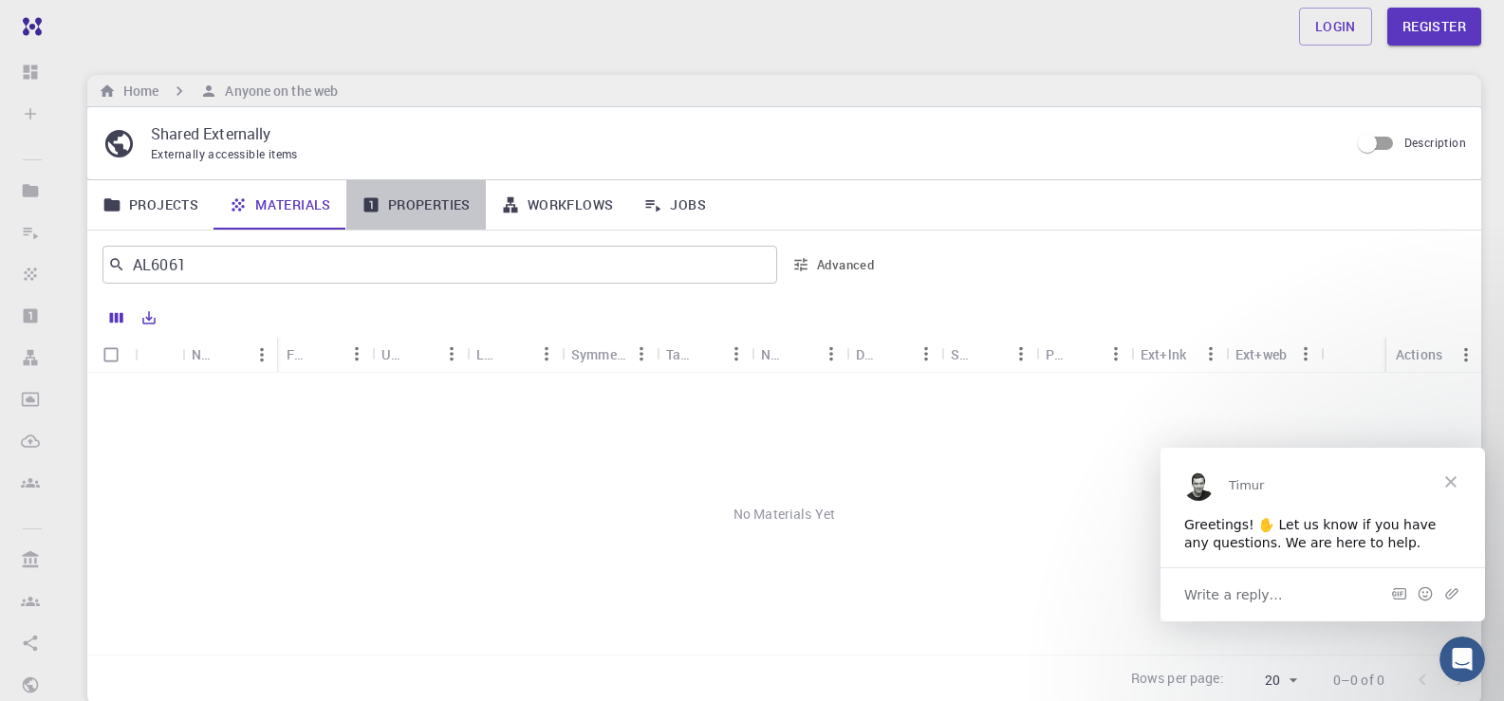
click at [414, 205] on link "Properties" at bounding box center [416, 204] width 140 height 49
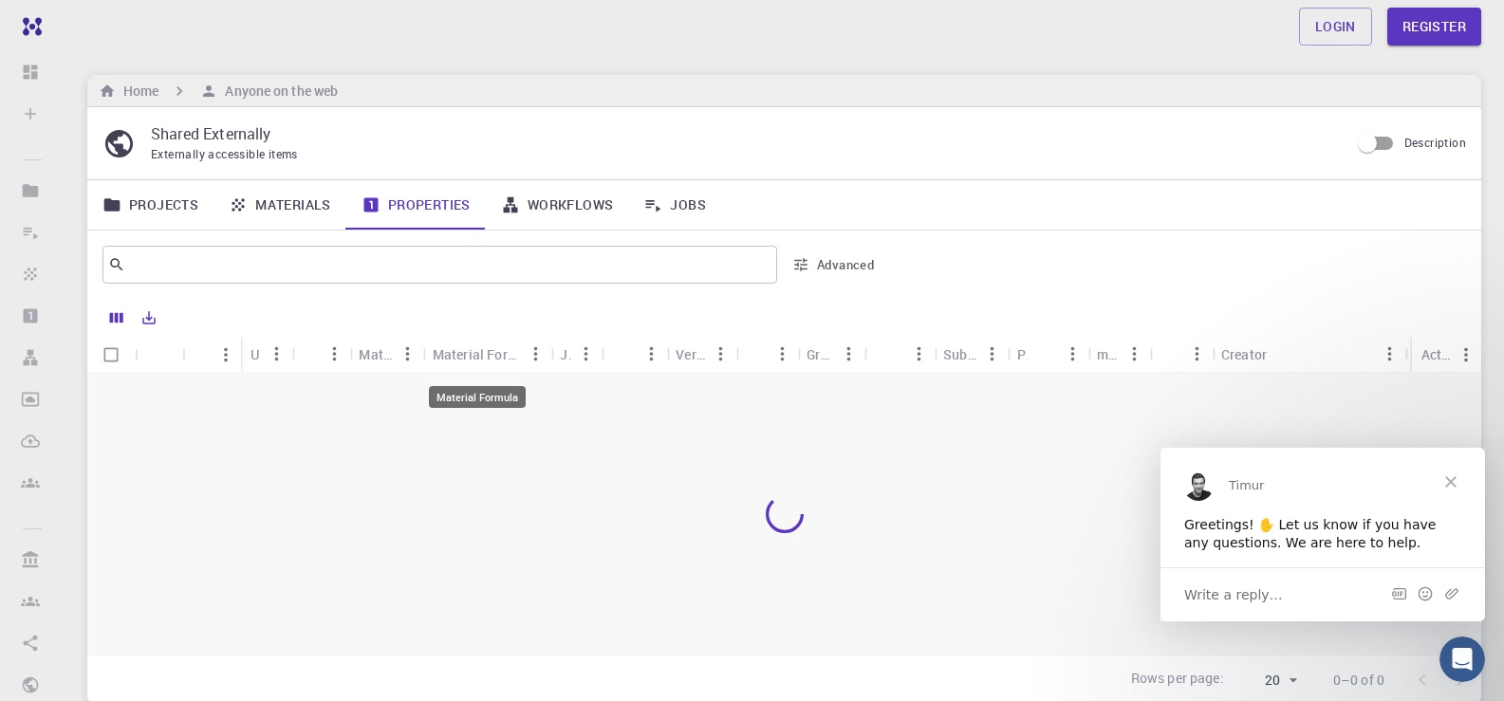
click at [438, 360] on div "Material Formula" at bounding box center [476, 354] width 87 height 37
click at [453, 357] on div "Material Formula" at bounding box center [476, 354] width 87 height 37
